Goal: Transaction & Acquisition: Purchase product/service

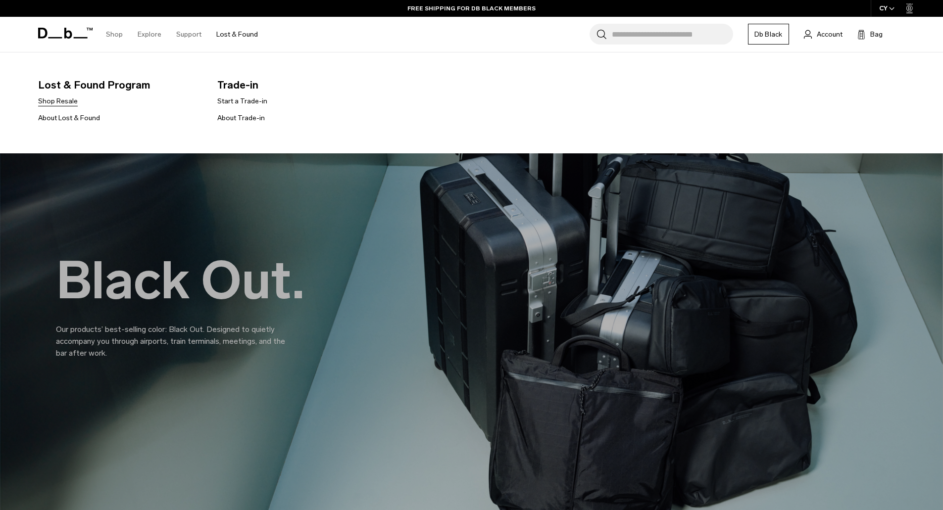
click at [69, 99] on link "Shop Resale" at bounding box center [58, 101] width 40 height 10
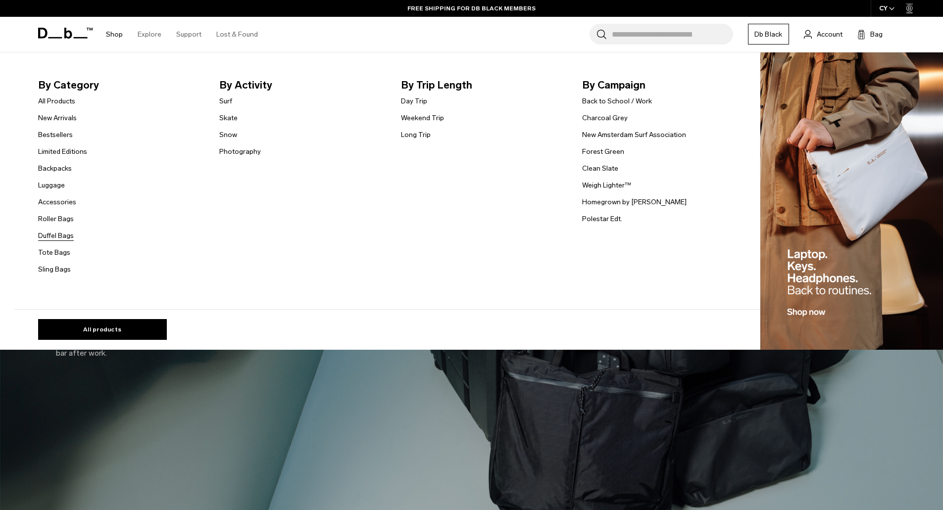
click at [53, 235] on link "Duffel Bags" at bounding box center [56, 236] width 36 height 10
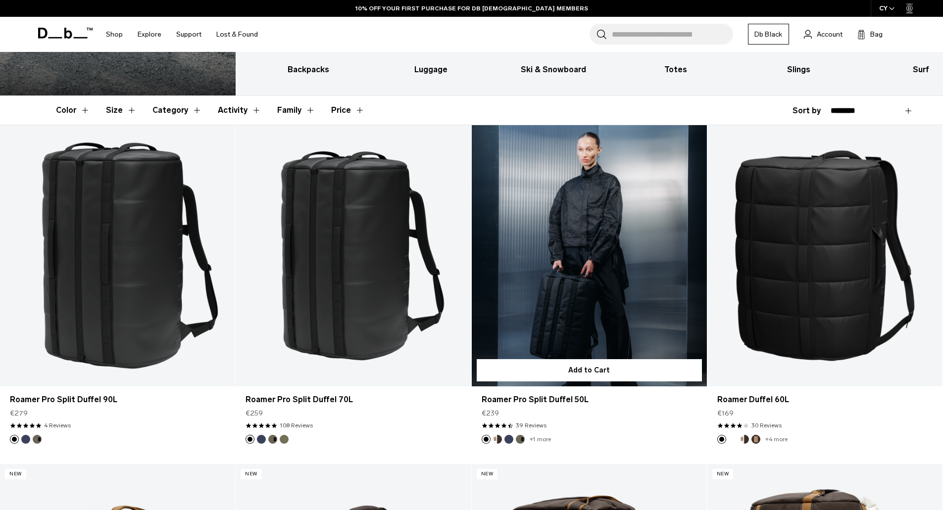
scroll to position [167, 0]
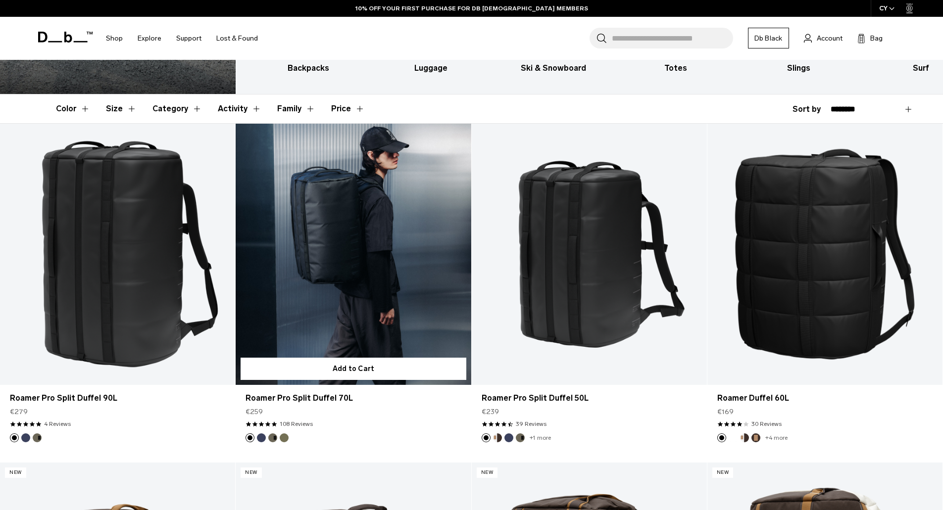
click at [384, 271] on link "Roamer Pro Split Duffel 70L" at bounding box center [353, 254] width 235 height 261
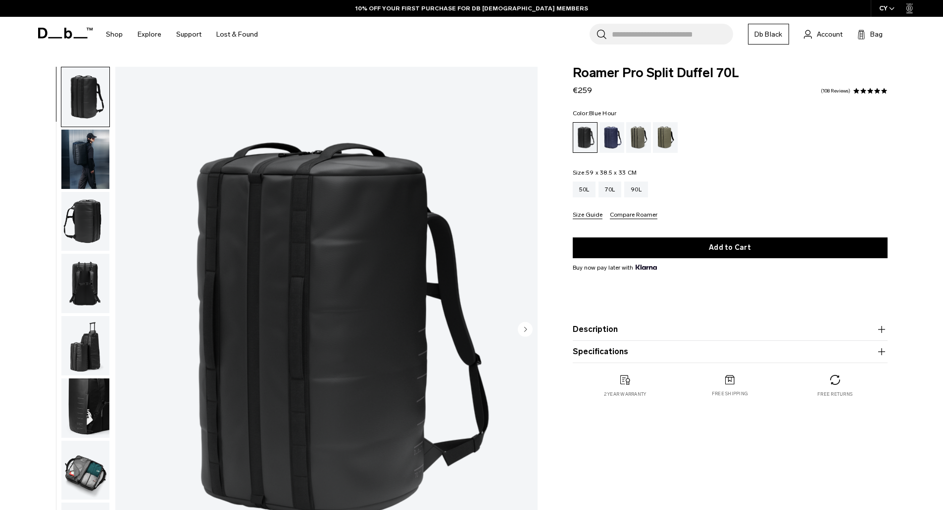
click at [615, 134] on div "Blue Hour" at bounding box center [612, 137] width 25 height 31
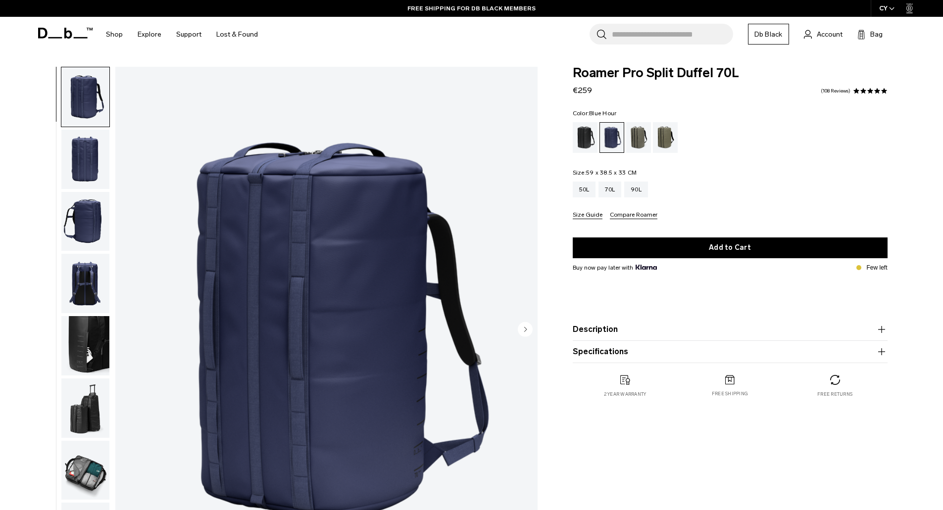
click at [74, 164] on img "button" at bounding box center [85, 159] width 48 height 59
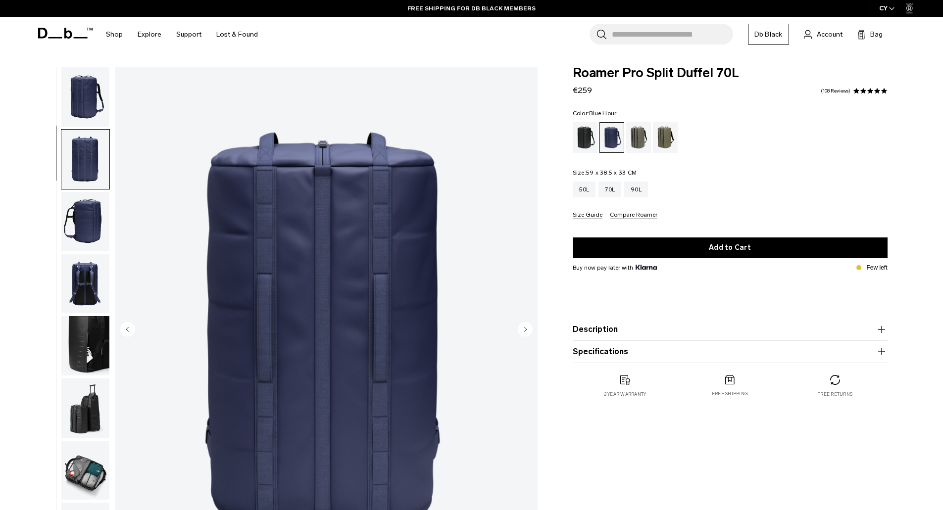
scroll to position [31, 0]
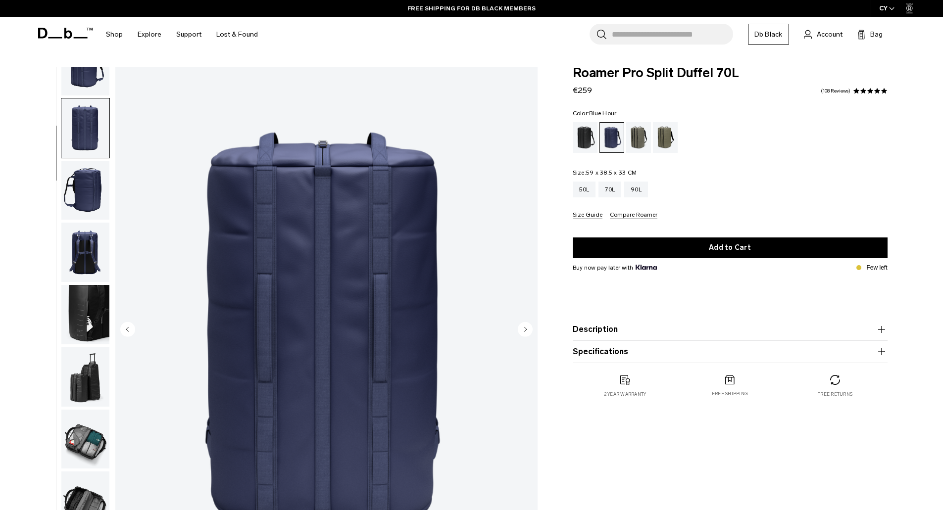
click at [73, 202] on img "button" at bounding box center [85, 190] width 48 height 59
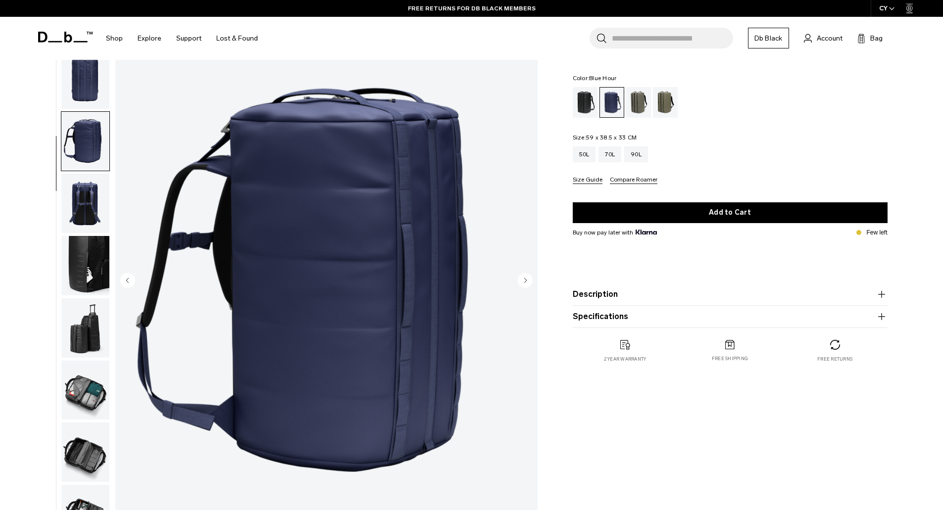
scroll to position [49, 0]
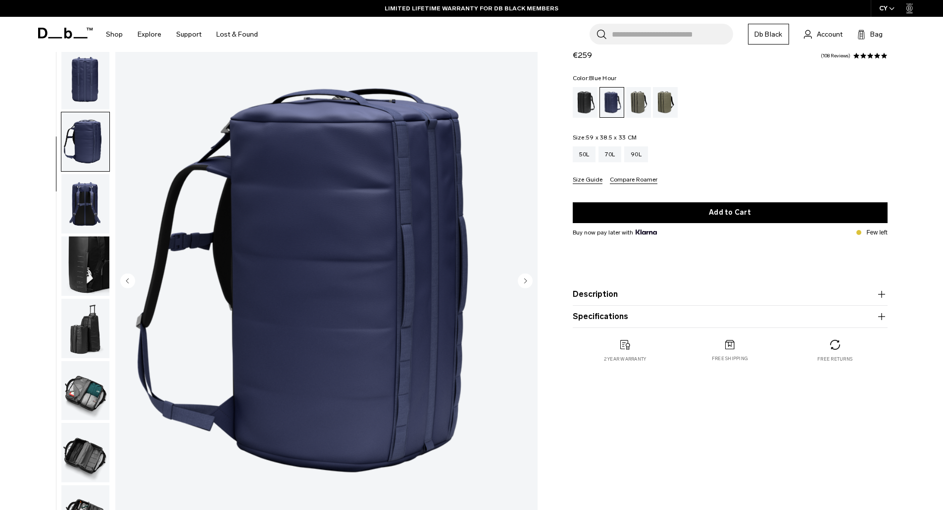
click at [84, 194] on img "button" at bounding box center [85, 203] width 48 height 59
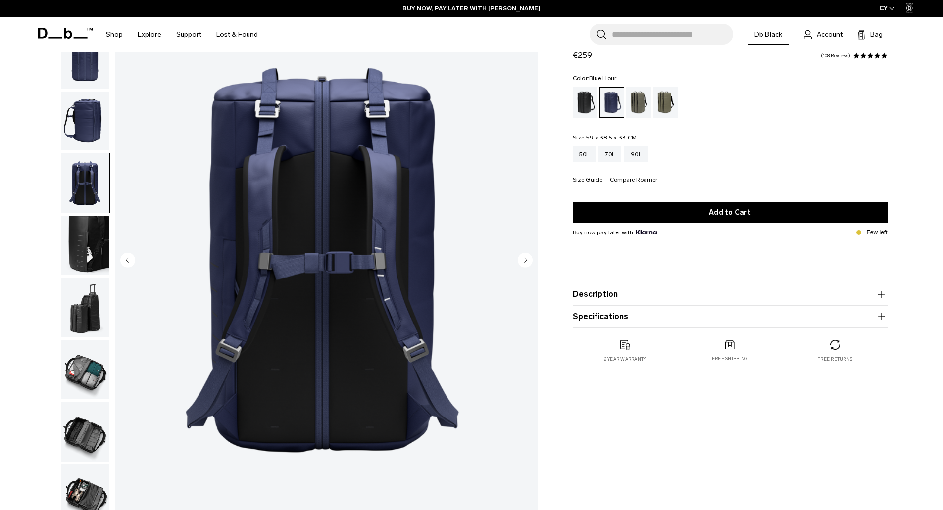
scroll to position [75, 0]
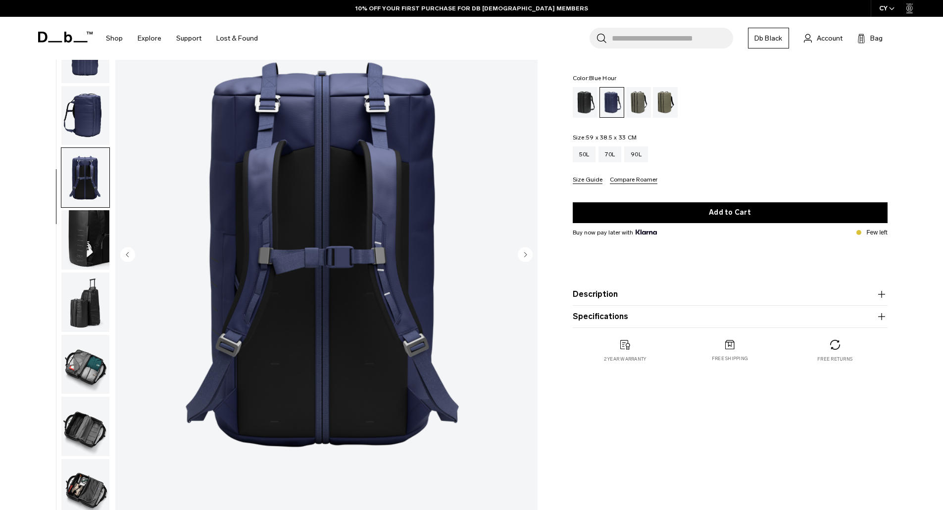
click at [83, 243] on img "button" at bounding box center [85, 239] width 48 height 59
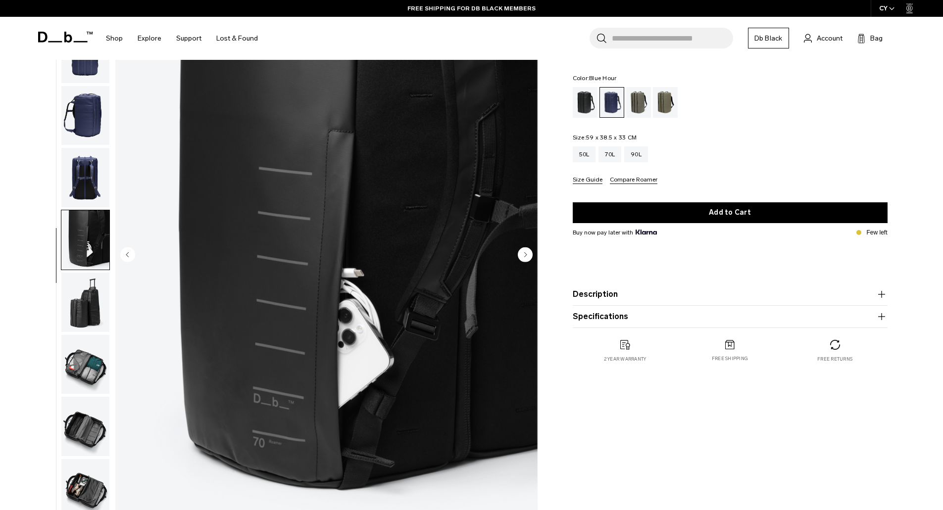
click at [82, 294] on img "button" at bounding box center [85, 302] width 48 height 59
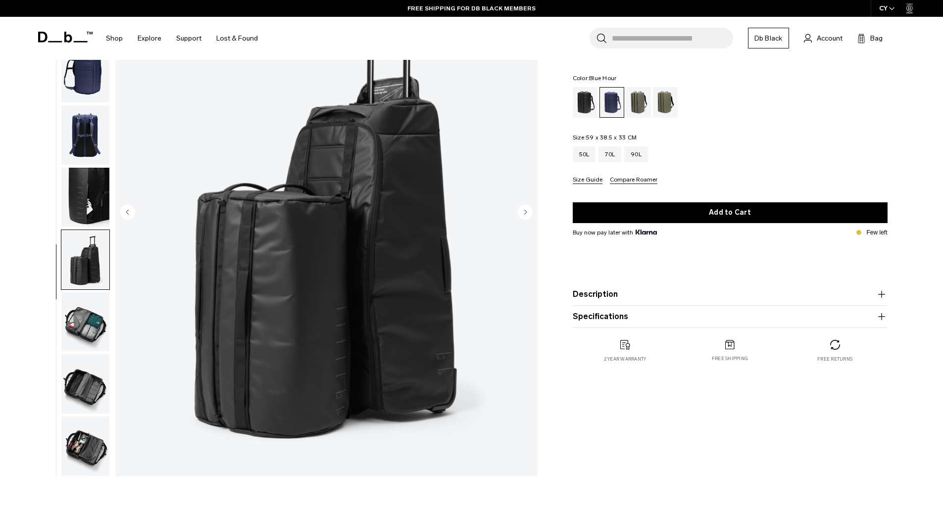
scroll to position [118, 0]
click at [83, 326] on img "button" at bounding box center [85, 321] width 48 height 59
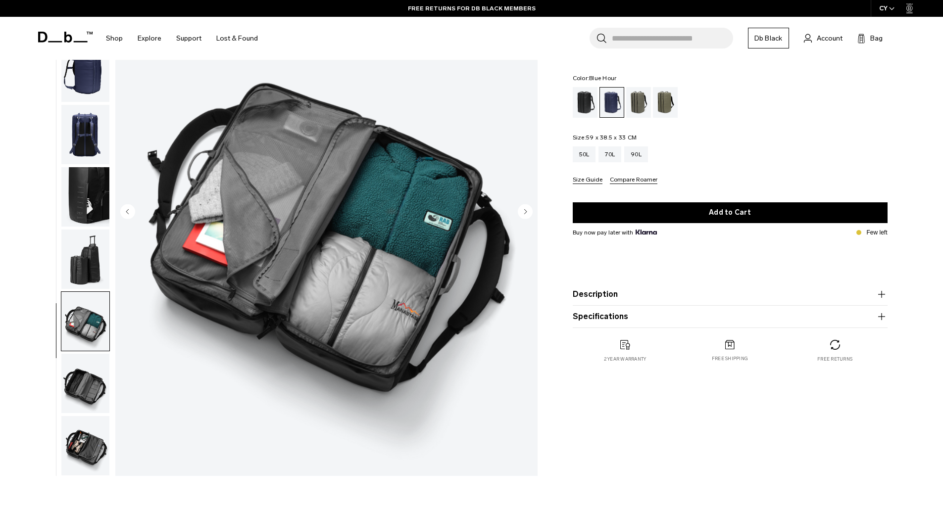
click at [84, 380] on img "button" at bounding box center [85, 383] width 48 height 59
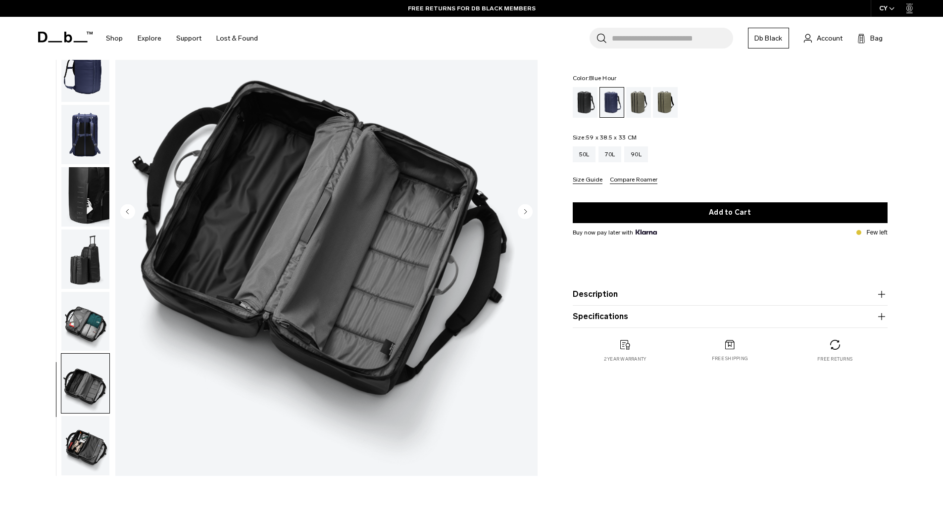
scroll to position [200, 0]
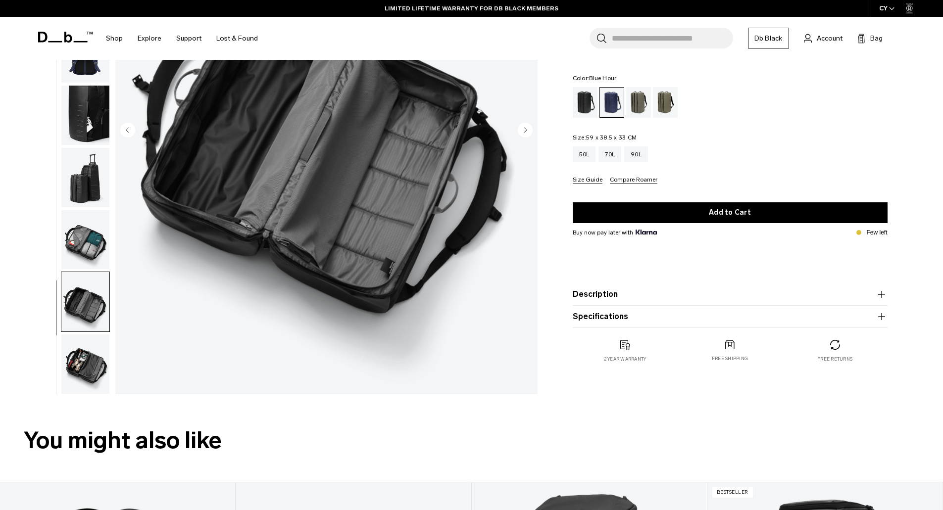
click at [84, 380] on img "button" at bounding box center [85, 364] width 48 height 59
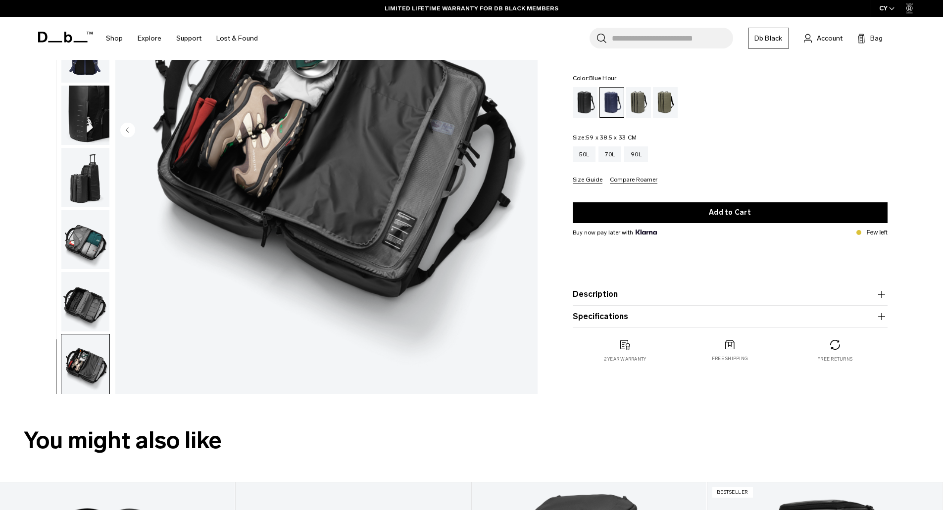
scroll to position [0, 0]
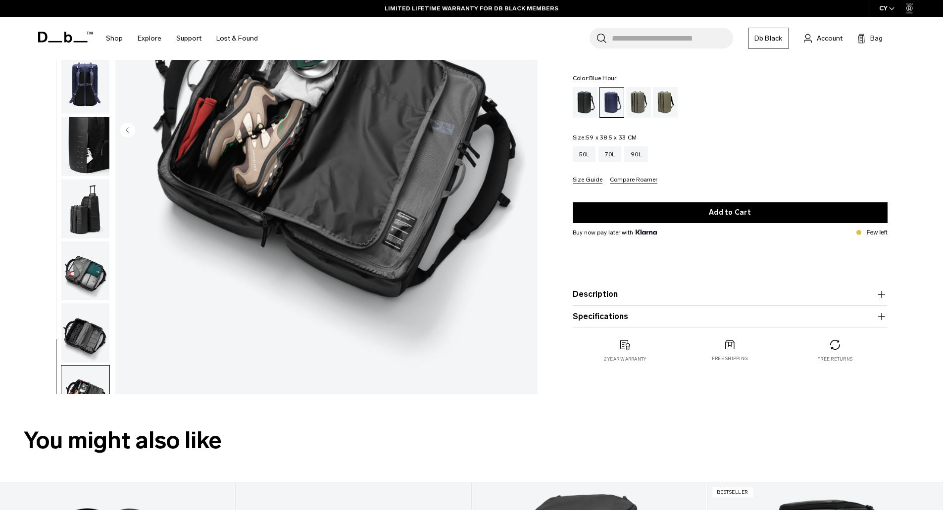
click at [89, 248] on img "button" at bounding box center [85, 271] width 48 height 59
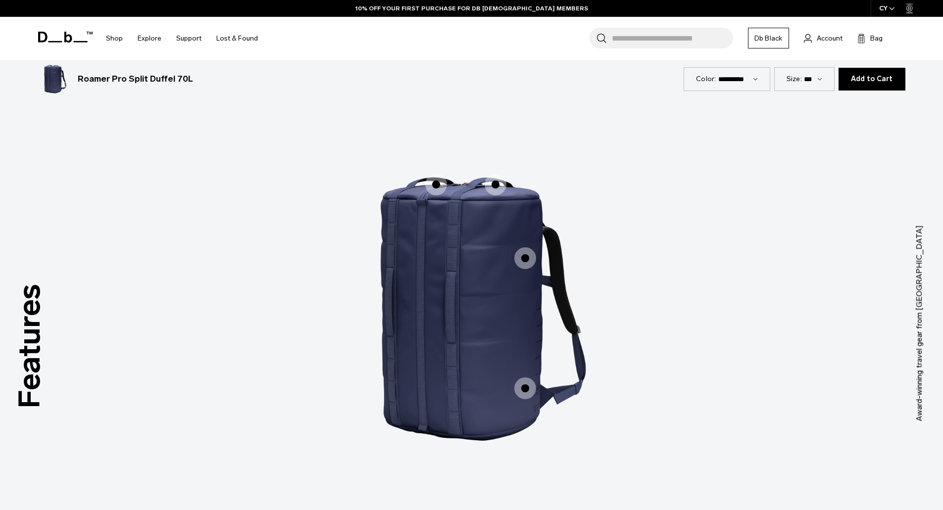
scroll to position [1299, 0]
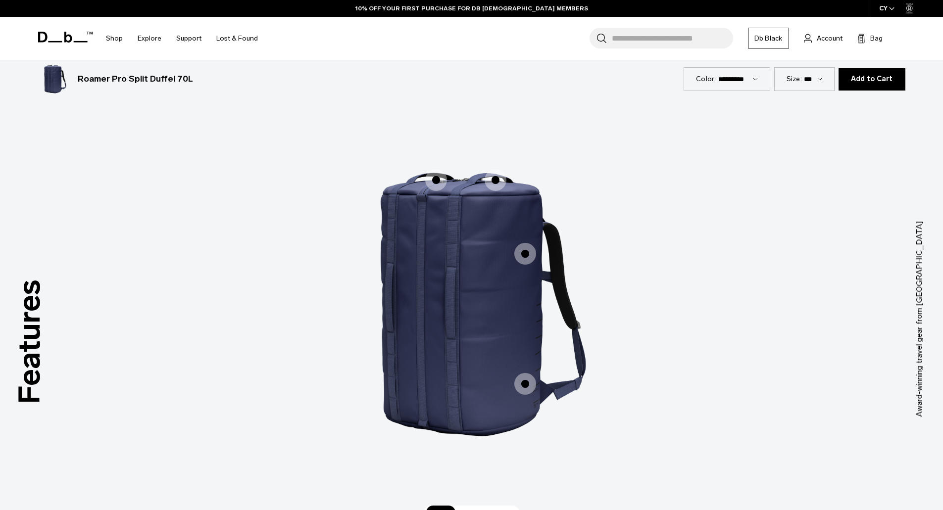
click at [436, 183] on span "1 / 3" at bounding box center [436, 180] width 22 height 22
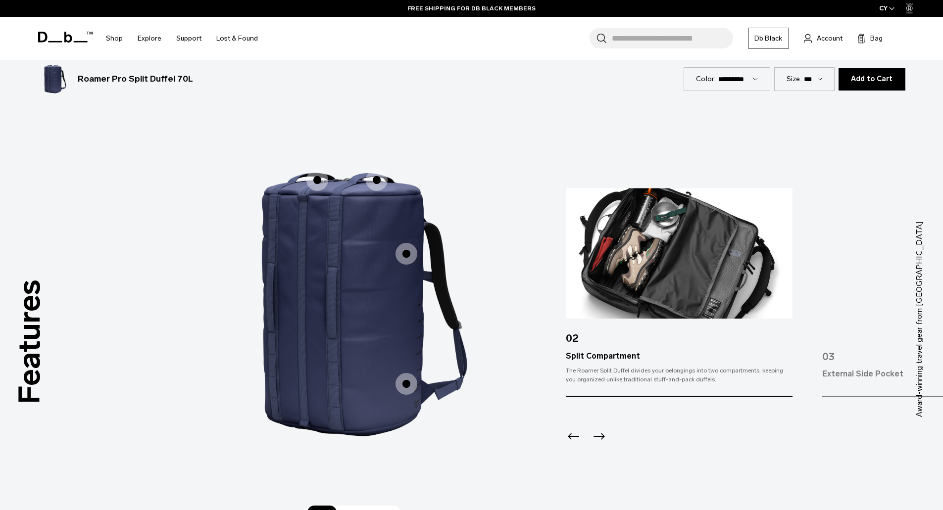
click at [374, 180] on span "1 / 3" at bounding box center [377, 180] width 22 height 22
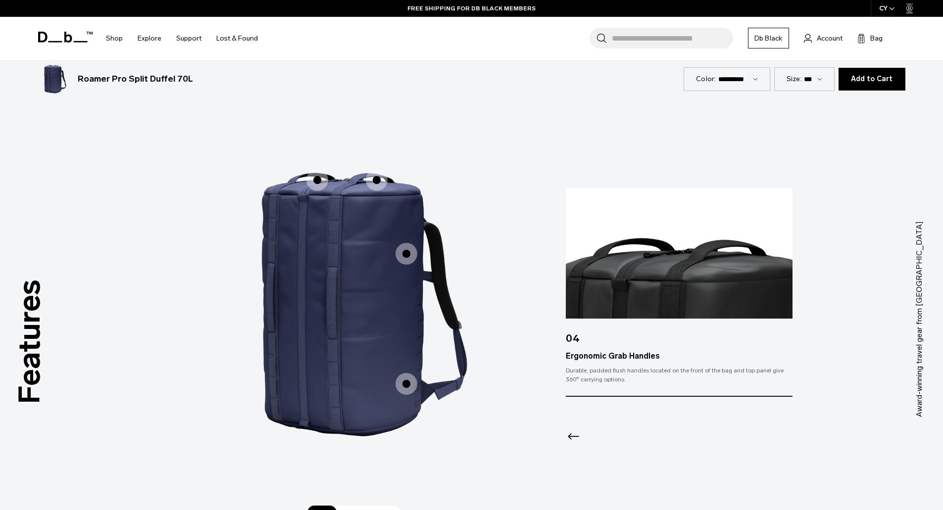
click at [406, 253] on span "1 / 3" at bounding box center [407, 254] width 22 height 22
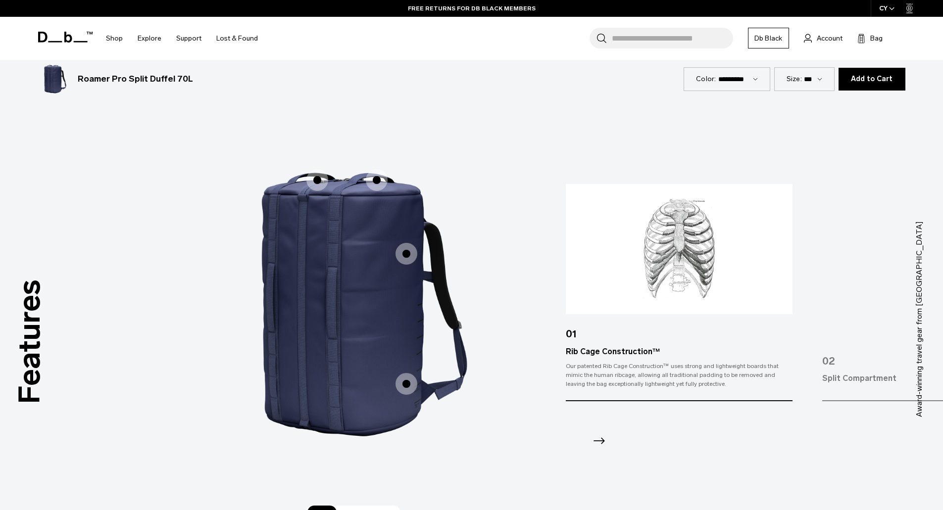
click at [411, 381] on span "1 / 3" at bounding box center [407, 384] width 22 height 22
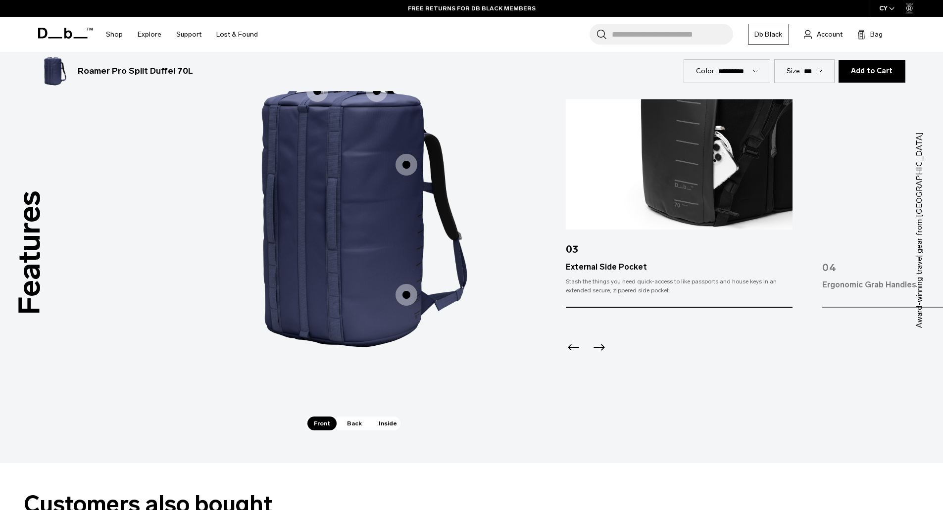
scroll to position [1386, 0]
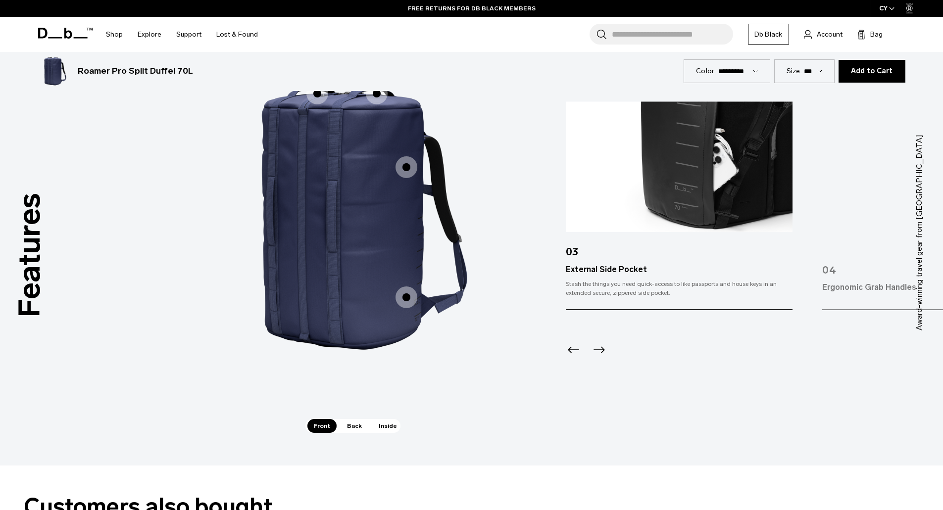
click at [355, 420] on span "Back" at bounding box center [355, 426] width 28 height 14
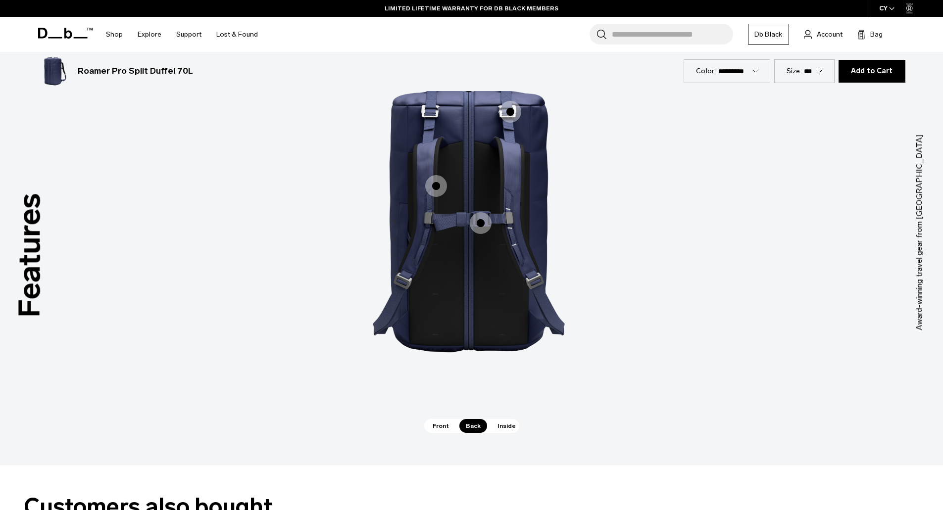
click at [438, 185] on span "2 / 3" at bounding box center [436, 186] width 22 height 22
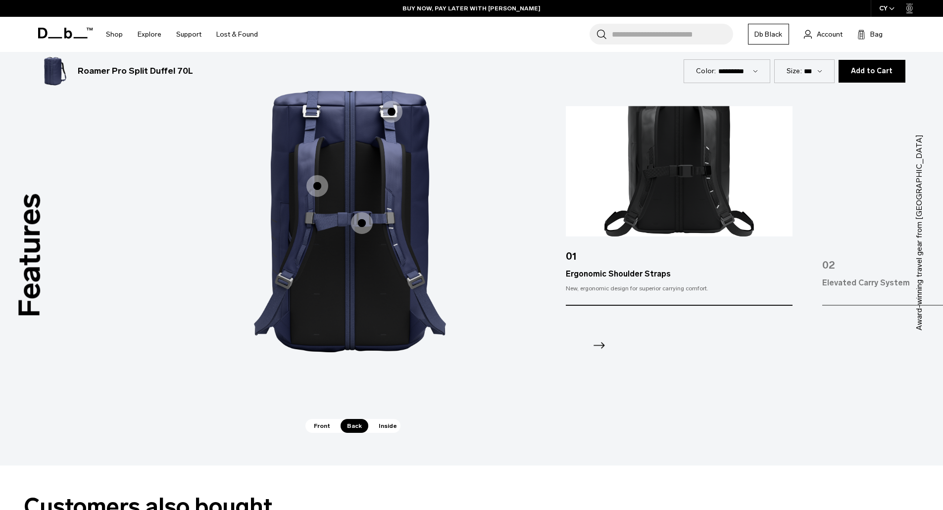
click at [388, 104] on span "2 / 3" at bounding box center [392, 112] width 22 height 22
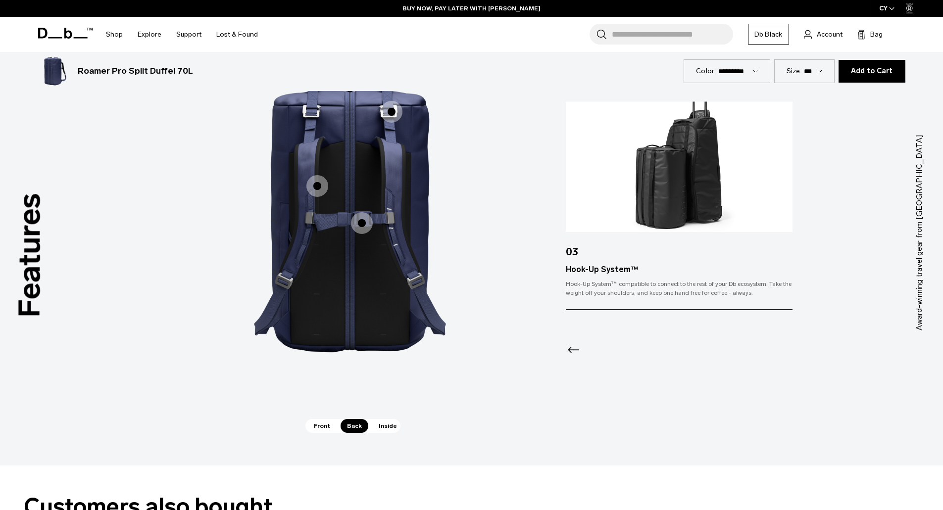
click at [358, 224] on span "2 / 3" at bounding box center [362, 223] width 22 height 22
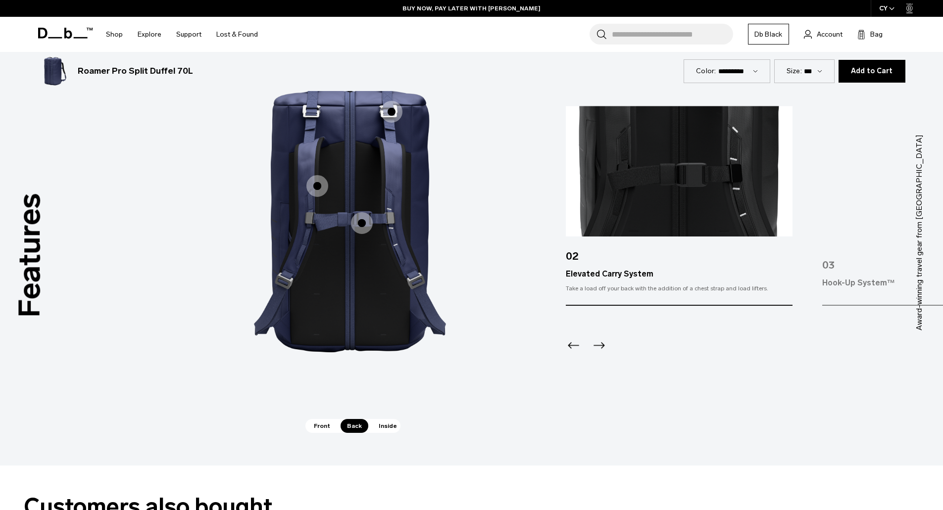
click at [386, 425] on span "Inside" at bounding box center [387, 426] width 31 height 14
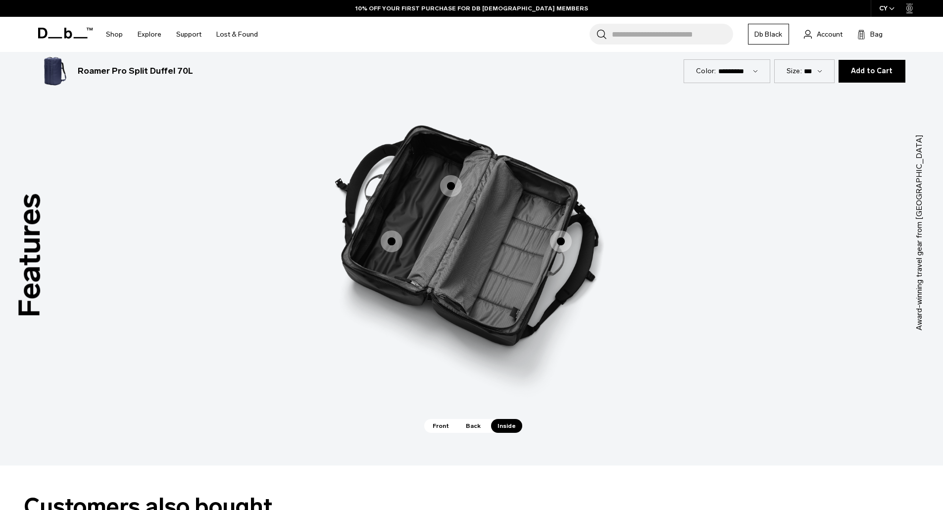
click at [386, 241] on span "3 / 3" at bounding box center [392, 242] width 22 height 22
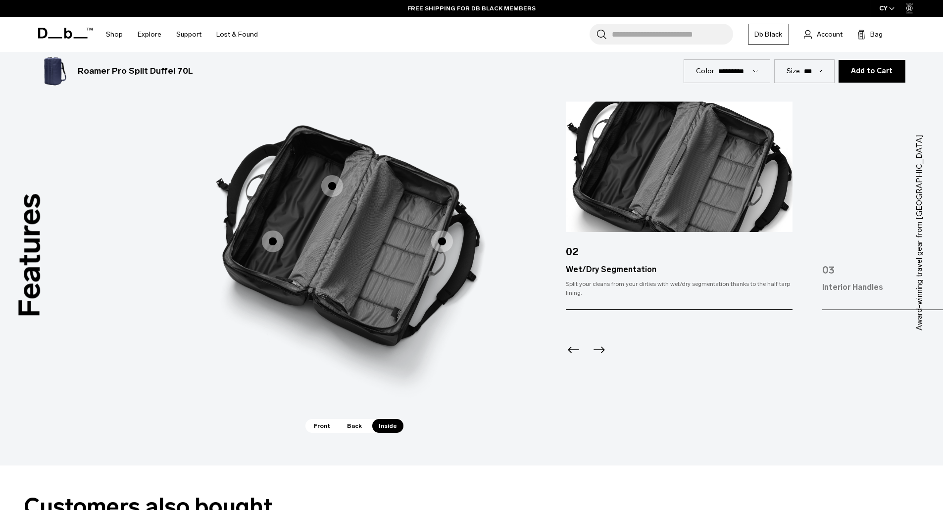
click at [334, 182] on span "3 / 3" at bounding box center [332, 186] width 22 height 22
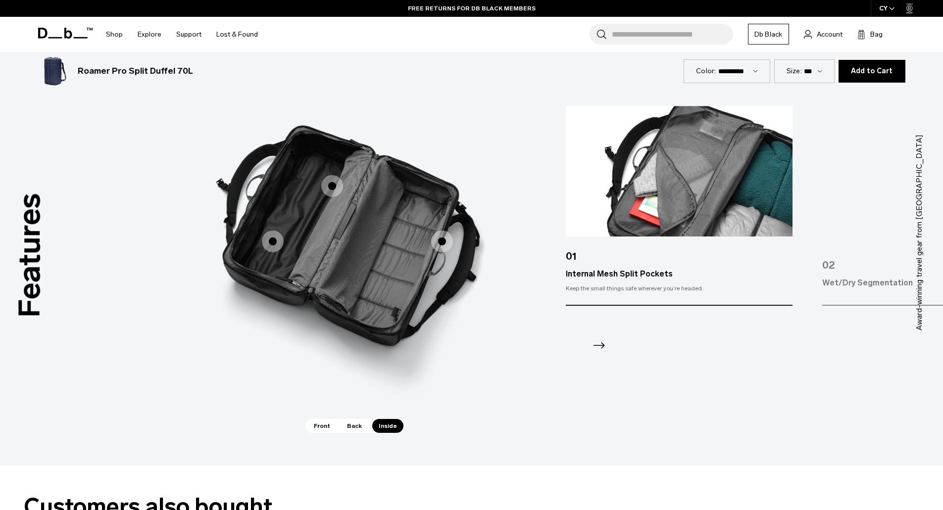
click at [445, 236] on span "3 / 3" at bounding box center [442, 242] width 22 height 22
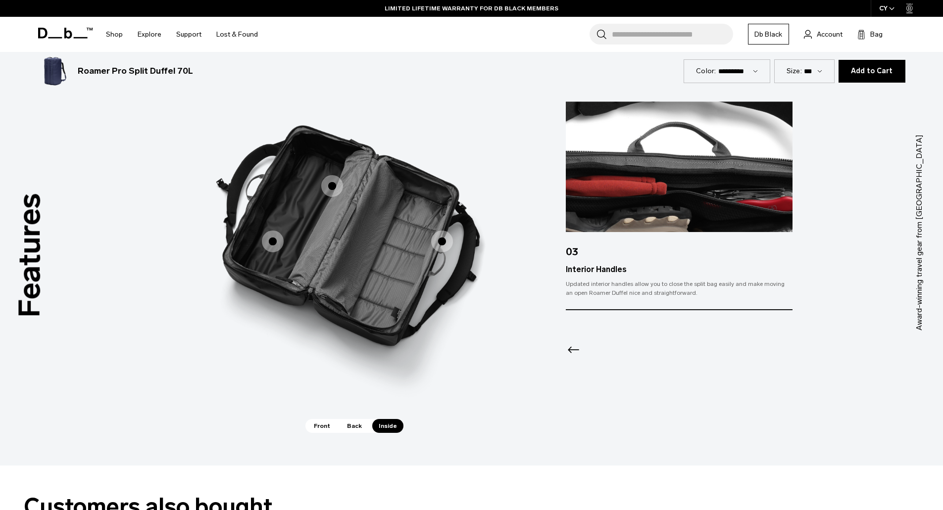
click at [317, 425] on span "Front" at bounding box center [321, 426] width 29 height 14
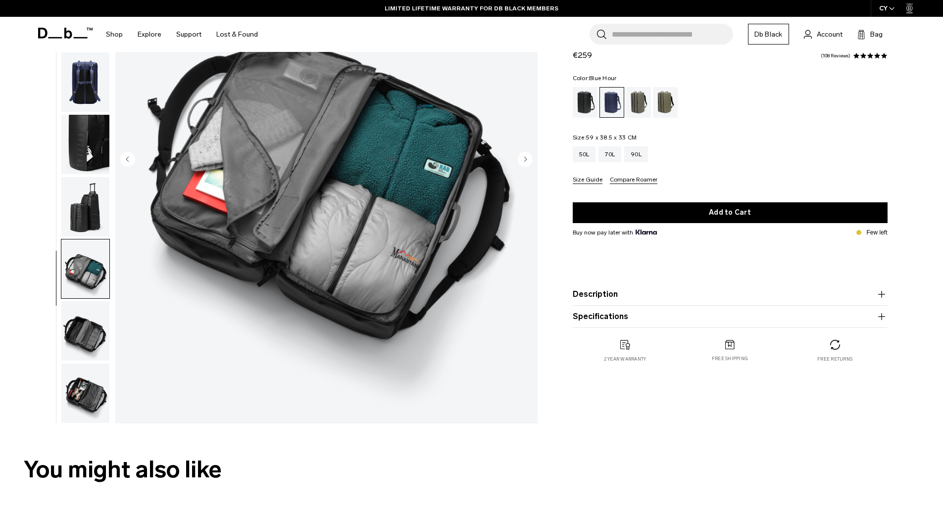
scroll to position [0, 0]
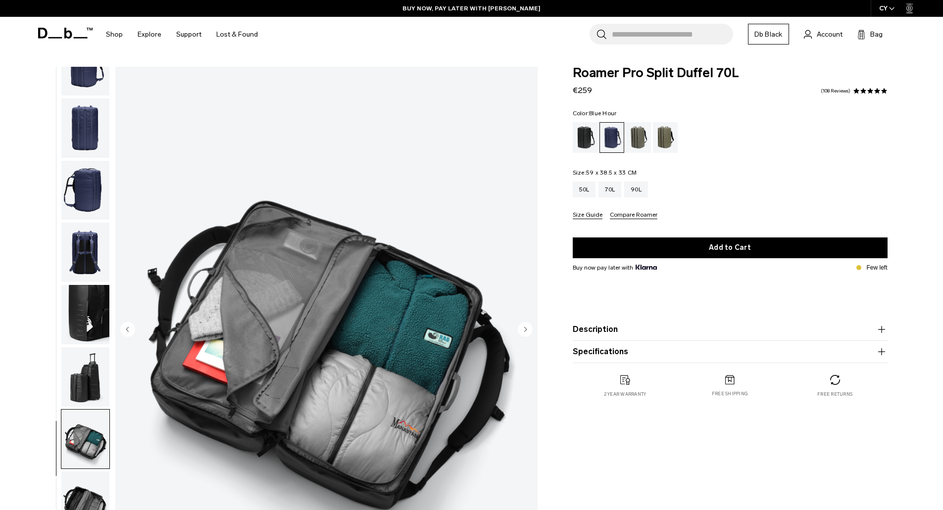
click at [581, 331] on button "Description" at bounding box center [730, 330] width 315 height 12
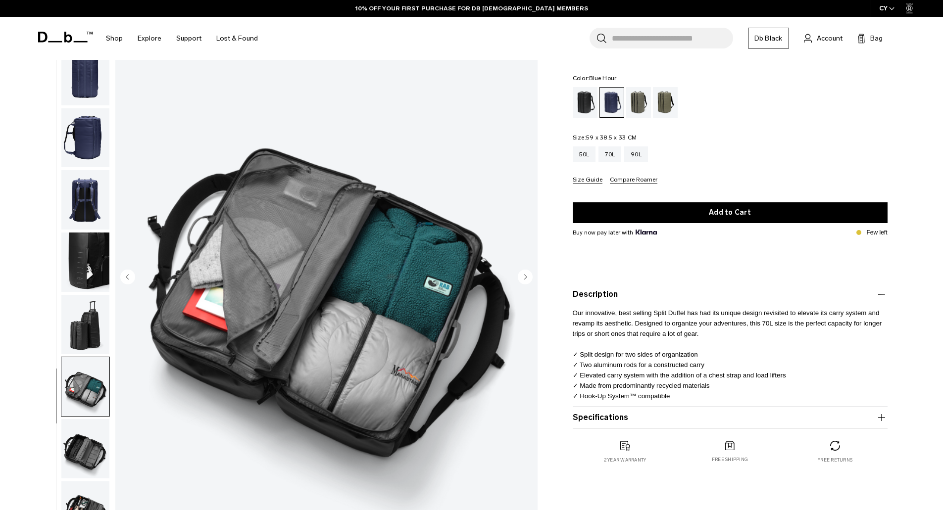
scroll to position [53, 0]
click at [638, 101] on div "Forest Green" at bounding box center [638, 102] width 25 height 31
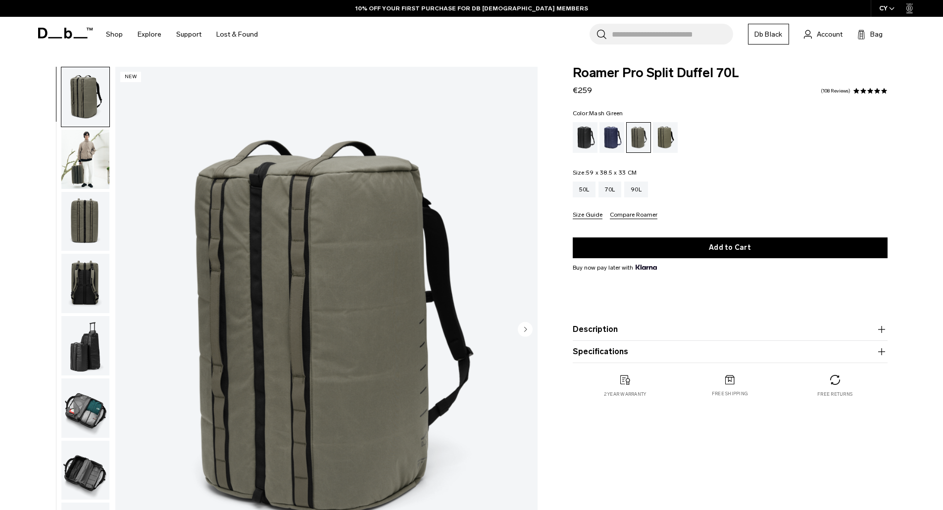
drag, startPoint x: 0, startPoint y: 0, endPoint x: 665, endPoint y: 130, distance: 678.1
click at [665, 130] on div "Mash Green" at bounding box center [665, 137] width 25 height 31
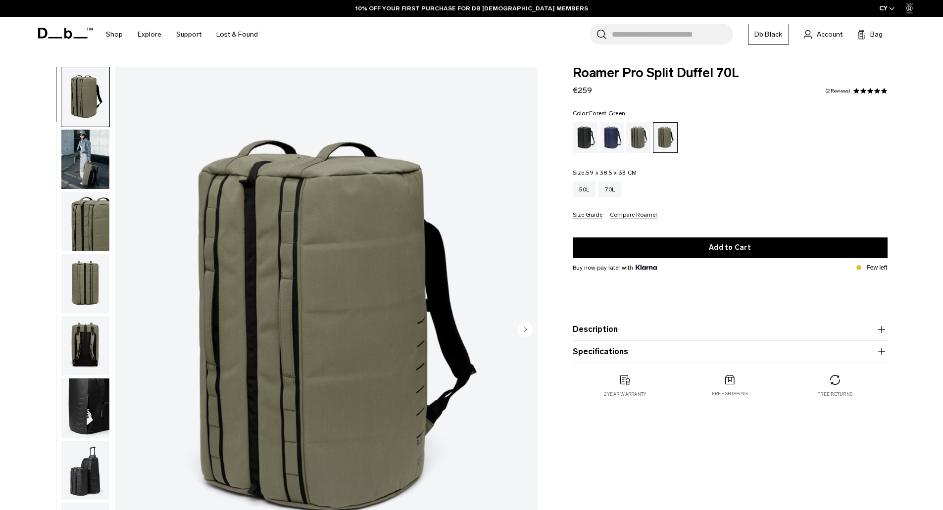
click at [644, 138] on div "Forest Green" at bounding box center [638, 137] width 25 height 31
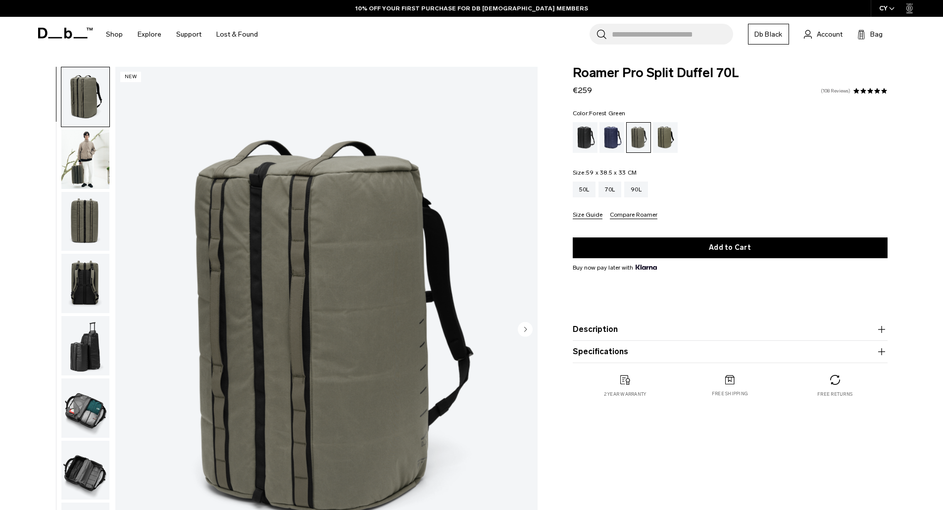
click at [850, 94] on link "108 Reviews" at bounding box center [836, 91] width 30 height 5
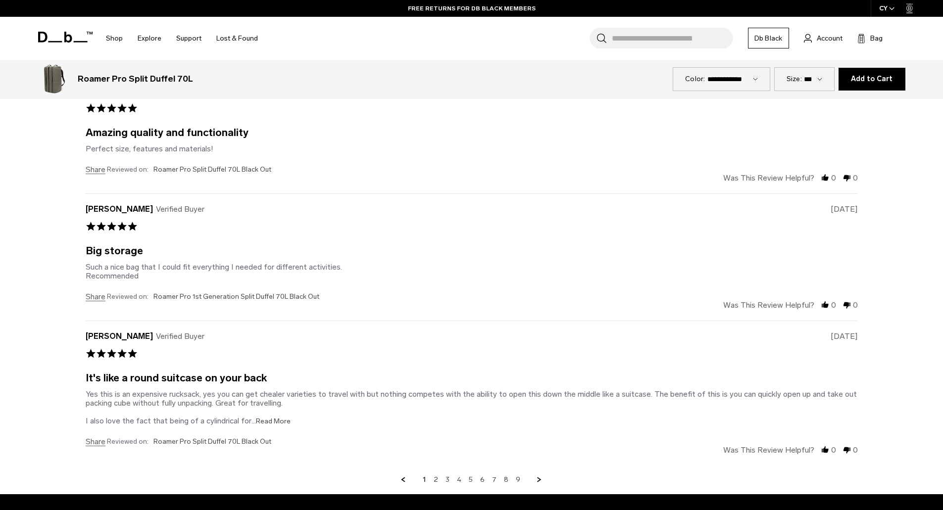
scroll to position [3104, 0]
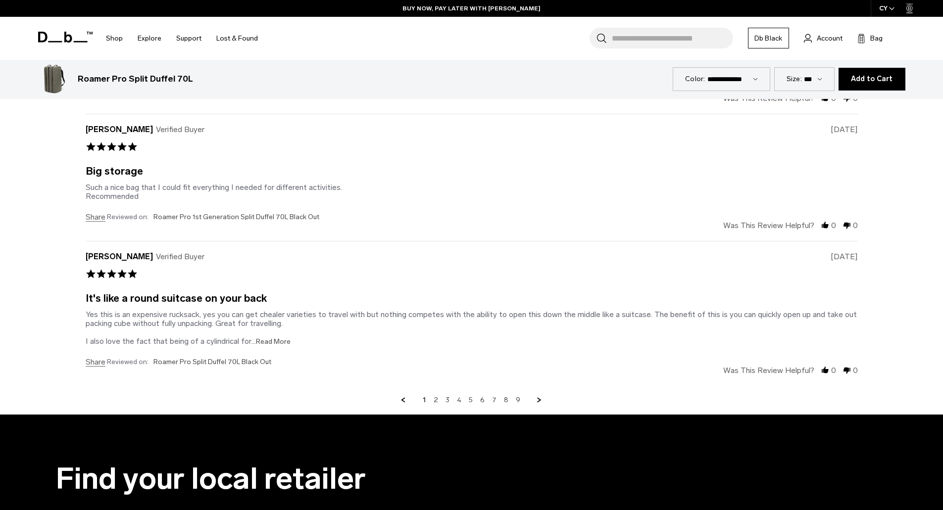
click at [261, 341] on span "...Read More" at bounding box center [271, 342] width 39 height 8
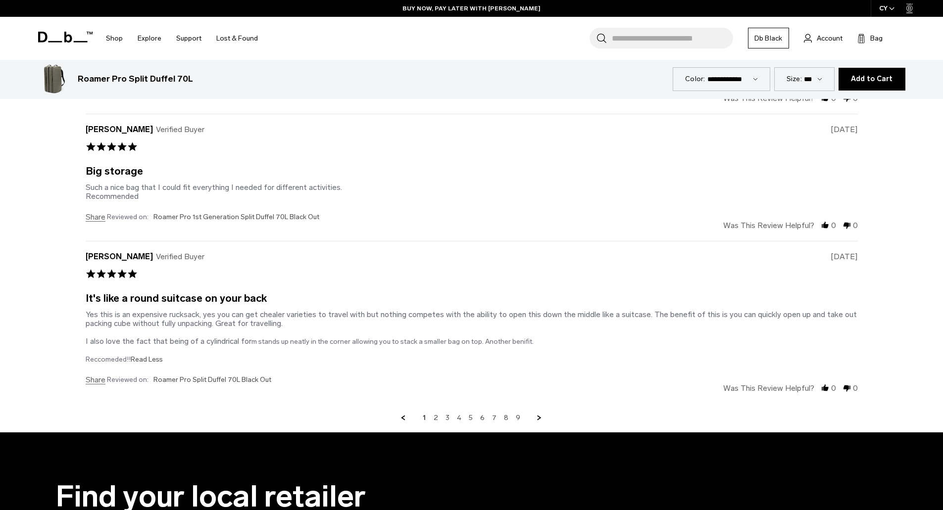
click at [541, 419] on link "Next Page" at bounding box center [539, 418] width 9 height 9
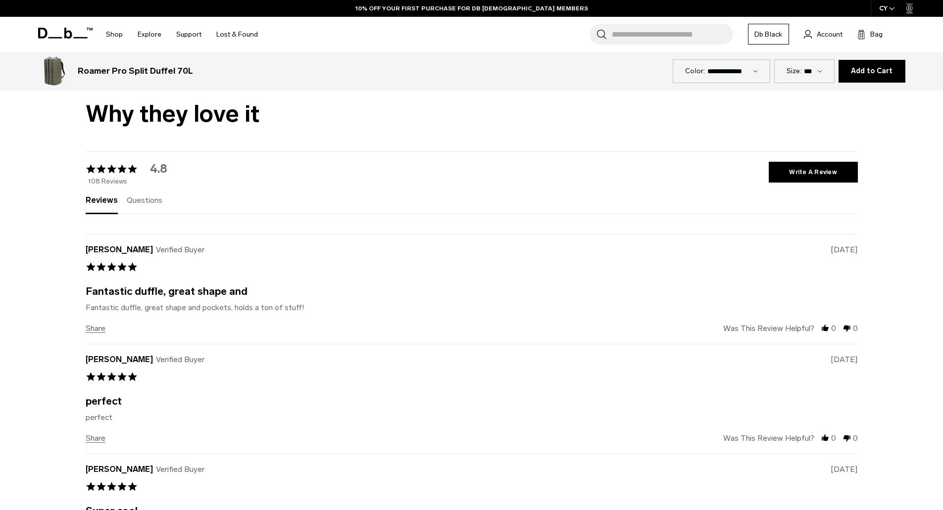
click at [455, 298] on div "Fantastic duffle, great shape and Review by Chris on 4 Apr 2025 review stating …" at bounding box center [472, 299] width 772 height 25
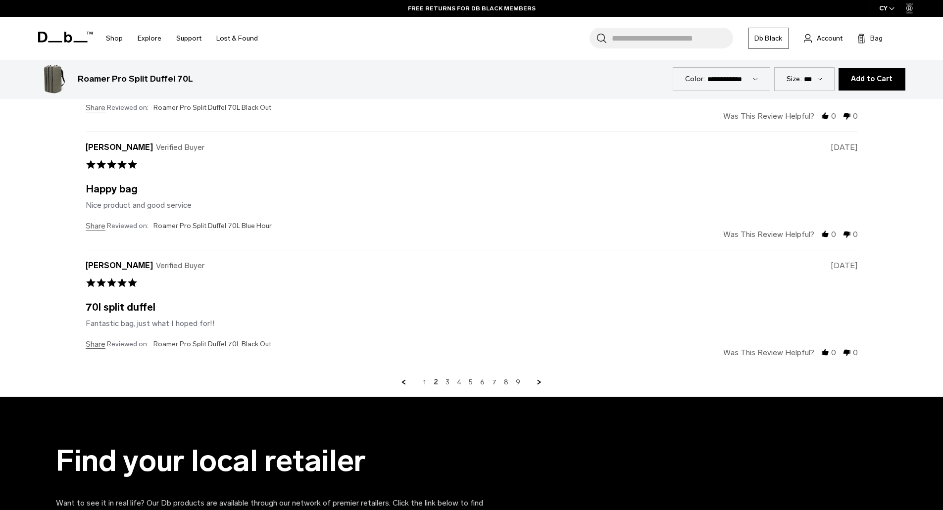
scroll to position [3067, 0]
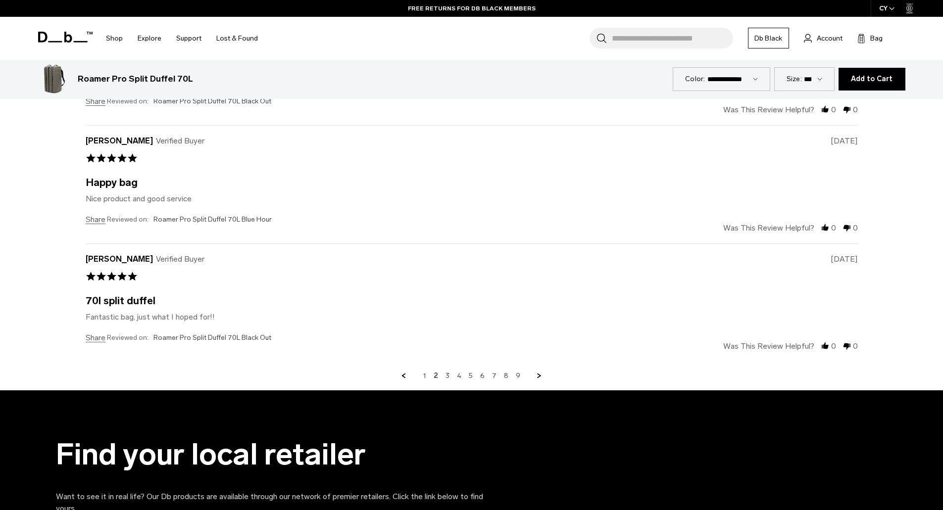
click at [541, 378] on link "Next Page" at bounding box center [539, 376] width 9 height 9
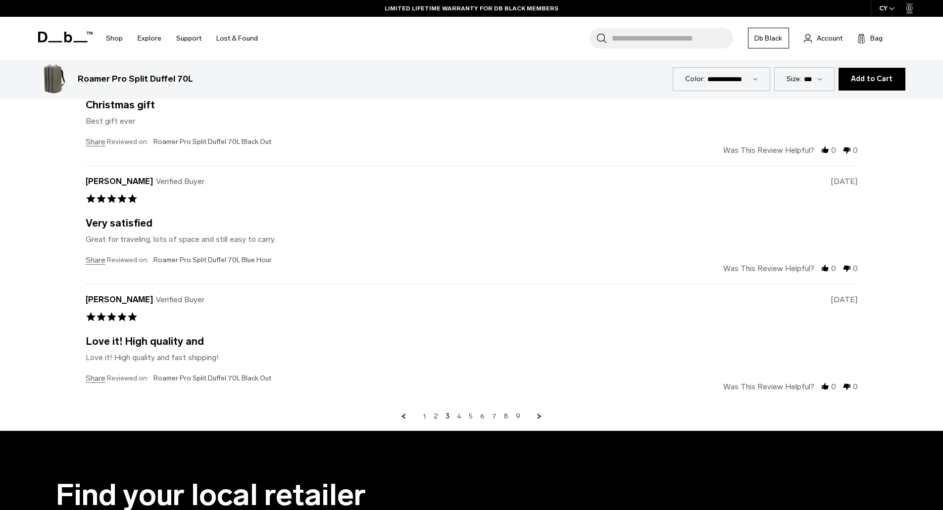
scroll to position [3043, 0]
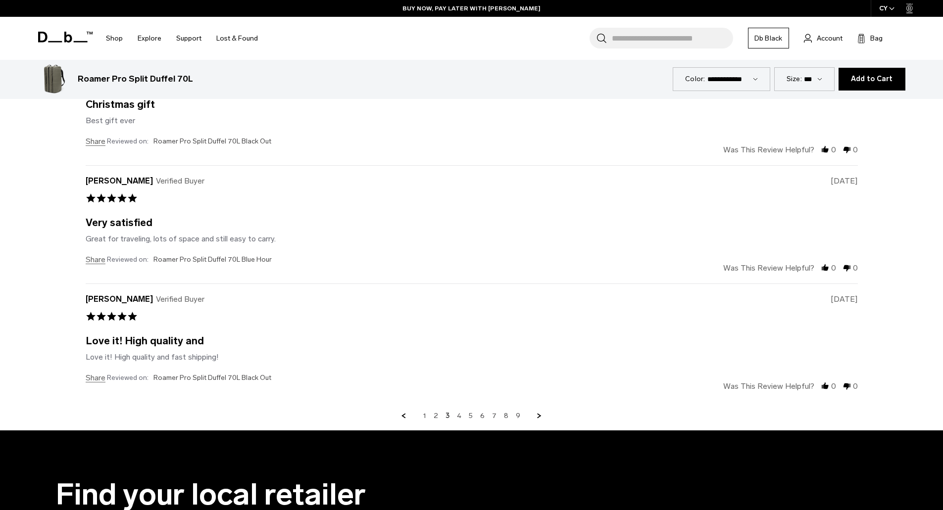
click at [537, 418] on link "Next Page" at bounding box center [539, 416] width 9 height 9
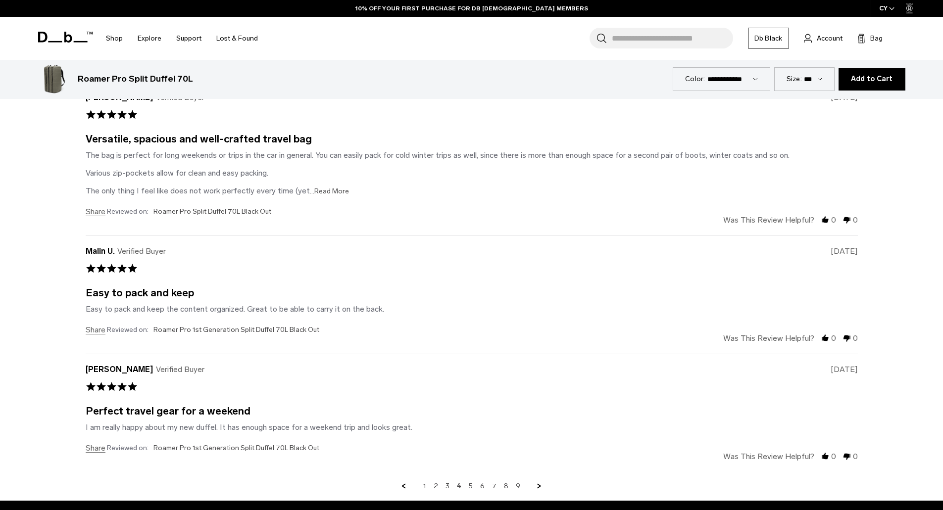
scroll to position [3009, 0]
click at [331, 189] on span "...Read More" at bounding box center [329, 191] width 39 height 8
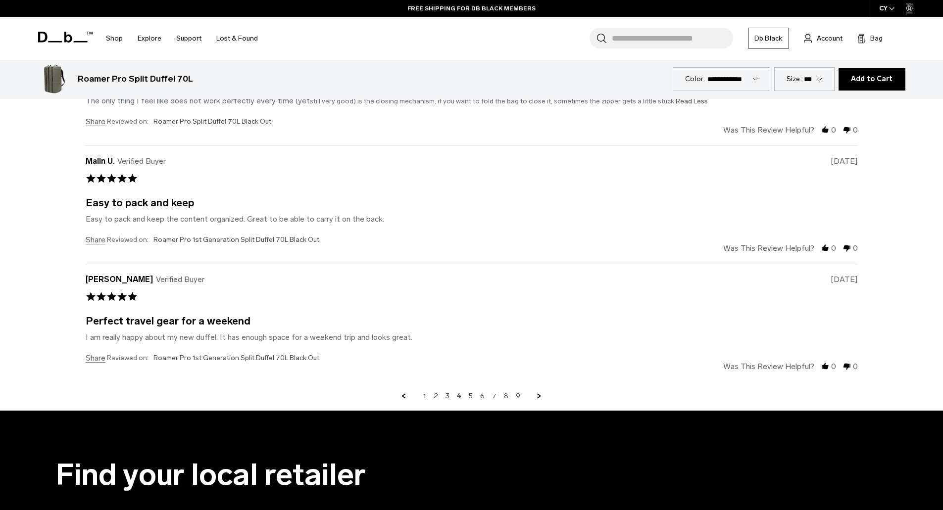
scroll to position [3099, 0]
click at [538, 397] on link "Next Page" at bounding box center [539, 396] width 9 height 9
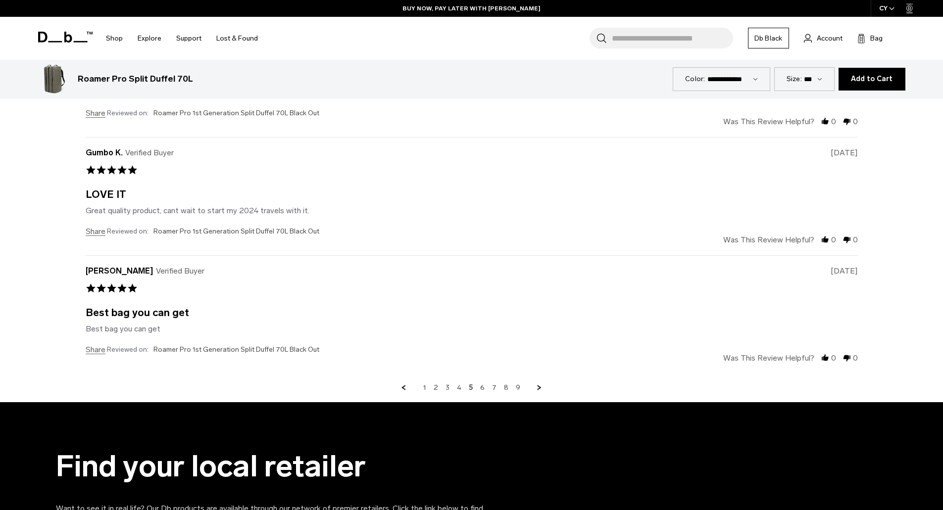
scroll to position [3159, 0]
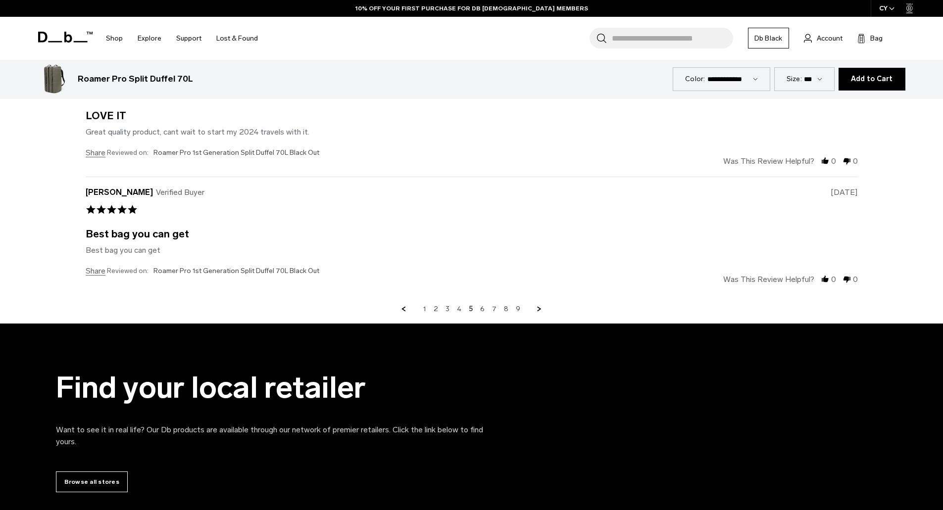
click at [538, 309] on link "Next Page" at bounding box center [539, 309] width 9 height 9
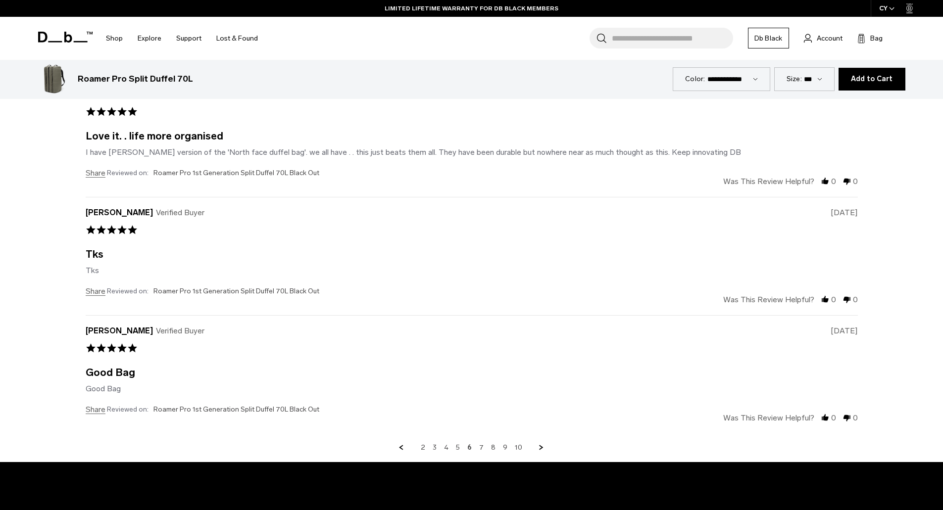
scroll to position [3012, 0]
click at [542, 448] on link "Next Page" at bounding box center [541, 447] width 9 height 9
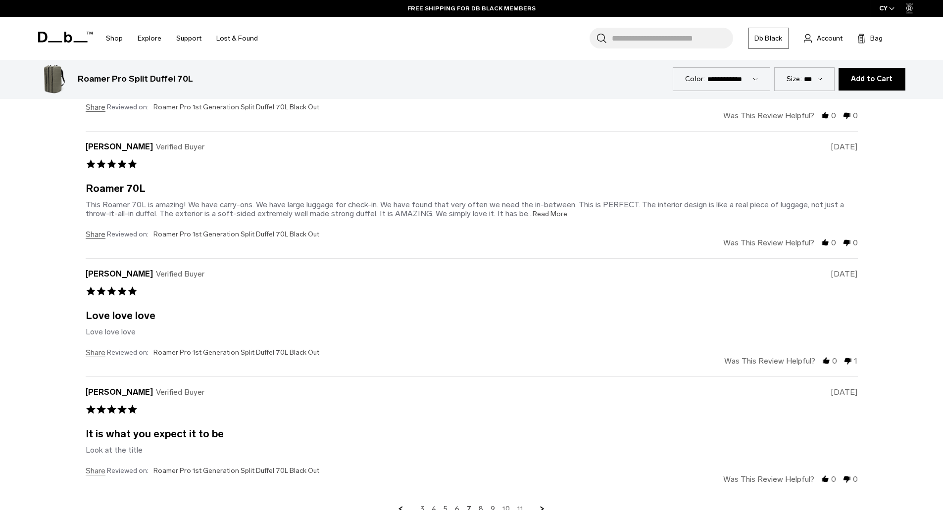
scroll to position [2961, 0]
click at [529, 211] on span "...Read More" at bounding box center [547, 212] width 39 height 8
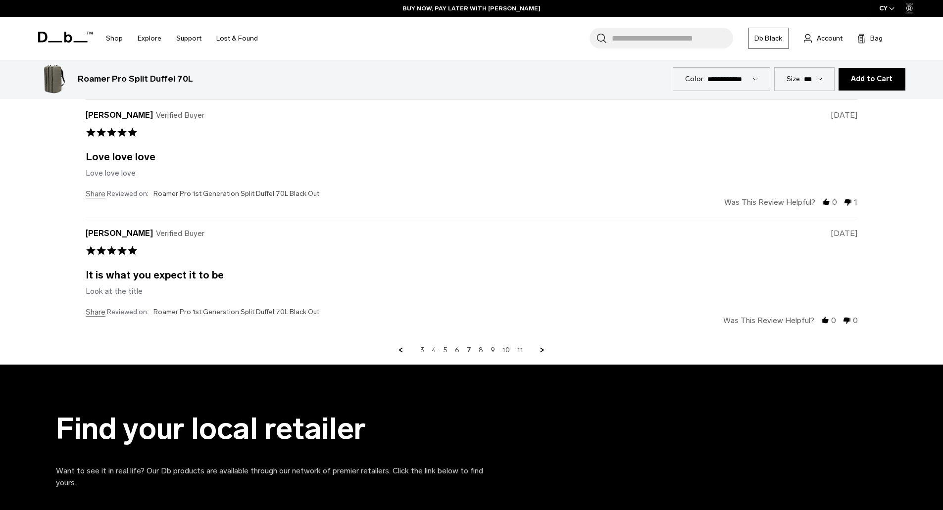
scroll to position [3119, 0]
click at [539, 350] on link "Next Page" at bounding box center [542, 350] width 9 height 9
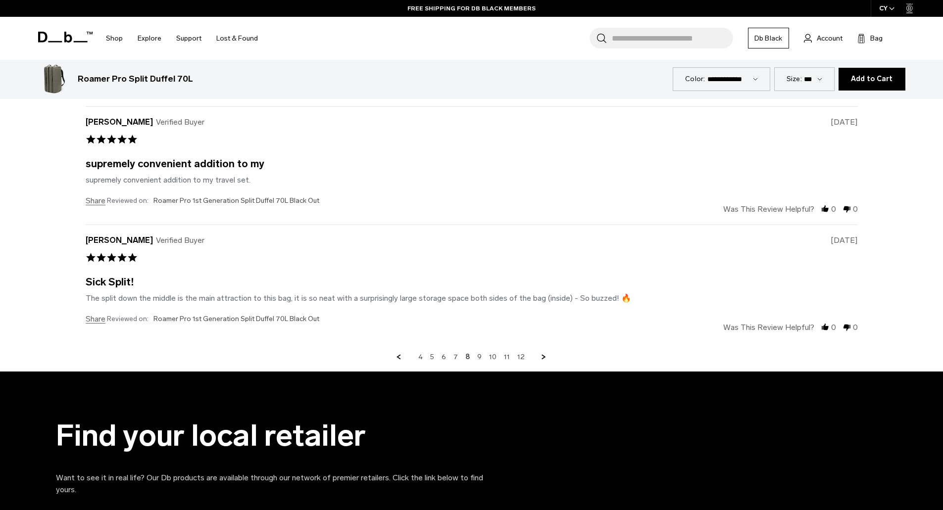
scroll to position [3103, 0]
click at [543, 355] on link "Next Page" at bounding box center [544, 357] width 9 height 9
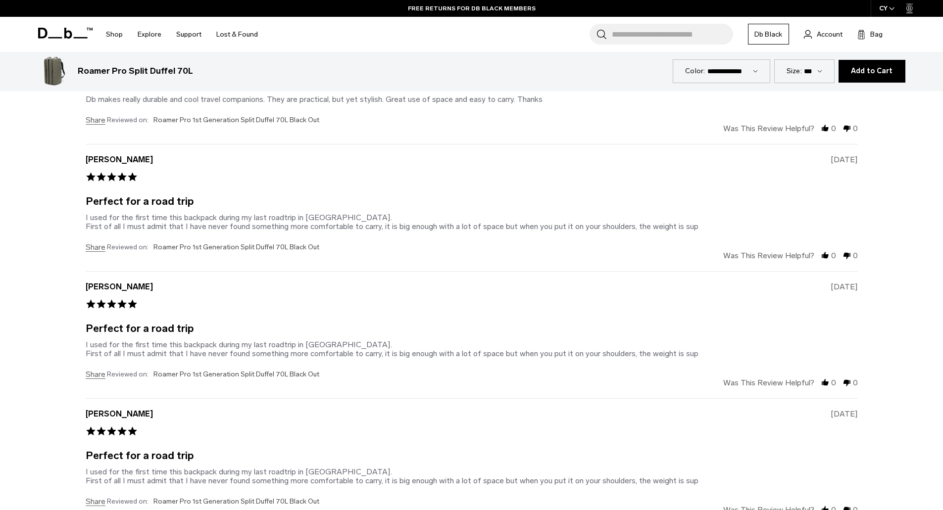
scroll to position [2816, 0]
